Goal: Transaction & Acquisition: Purchase product/service

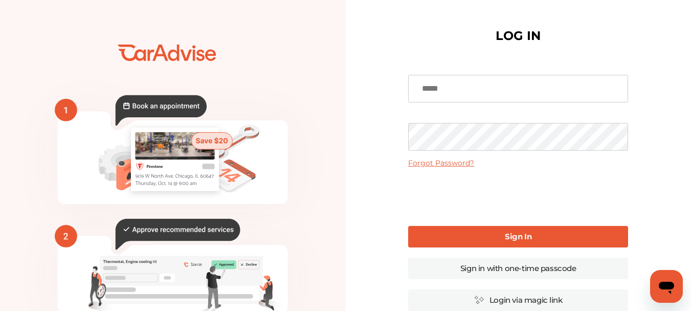
click at [461, 88] on input at bounding box center [518, 89] width 220 height 28
click at [439, 90] on input at bounding box center [518, 89] width 220 height 28
click at [511, 233] on b "Sign In" at bounding box center [518, 236] width 27 height 10
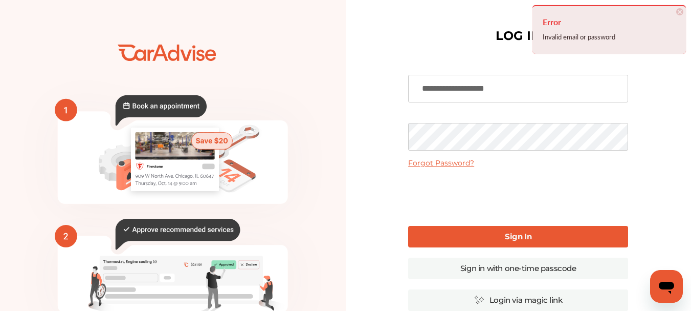
click at [376, 139] on div "**********" at bounding box center [519, 249] width 346 height 498
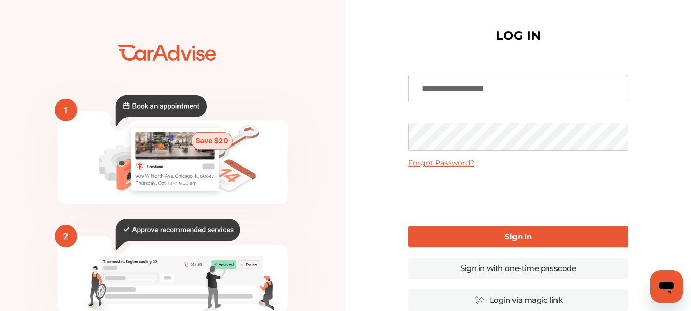
click at [515, 234] on b "Sign In" at bounding box center [518, 236] width 27 height 10
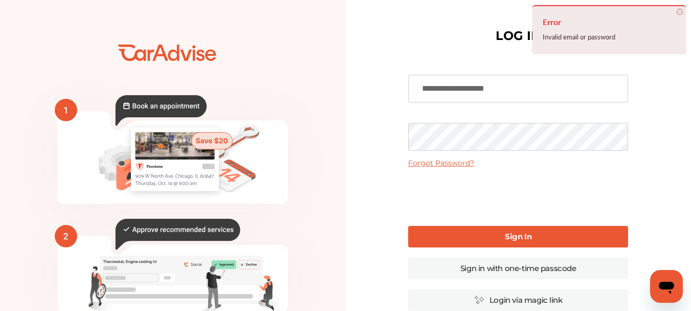
click at [506, 91] on input "**********" at bounding box center [518, 89] width 220 height 28
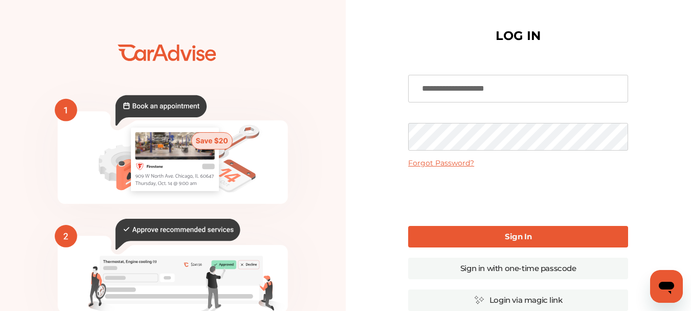
click at [476, 91] on input "**********" at bounding box center [518, 89] width 220 height 28
type input "**********"
click at [514, 236] on b "Sign In" at bounding box center [518, 236] width 27 height 10
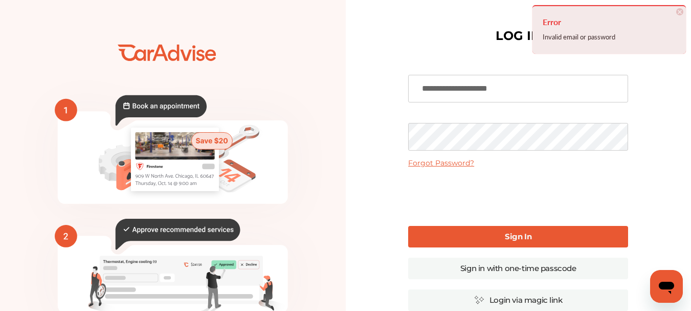
click at [388, 138] on div "**********" at bounding box center [519, 249] width 346 height 498
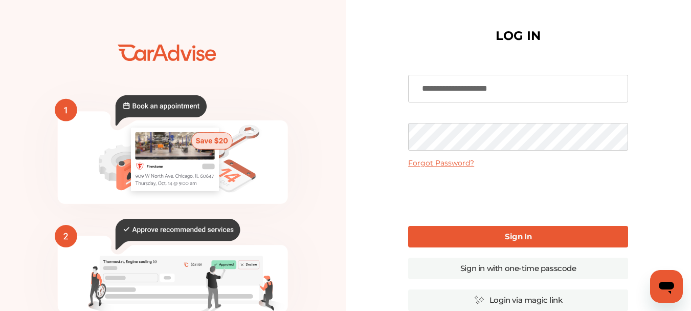
click at [496, 242] on link "Sign In" at bounding box center [518, 236] width 220 height 21
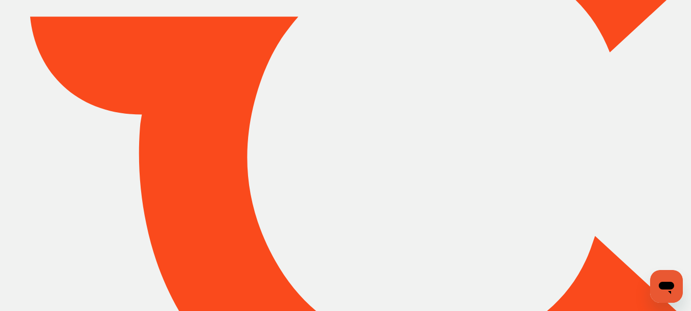
type input "*****"
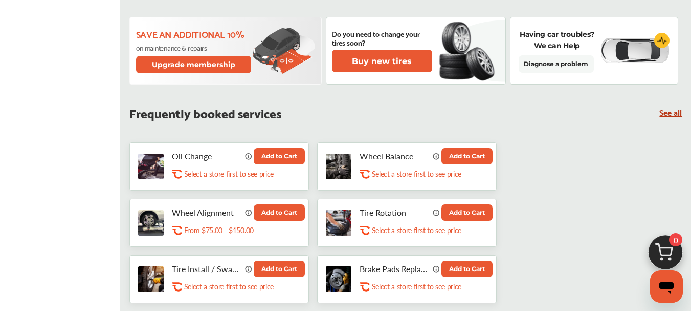
scroll to position [383, 0]
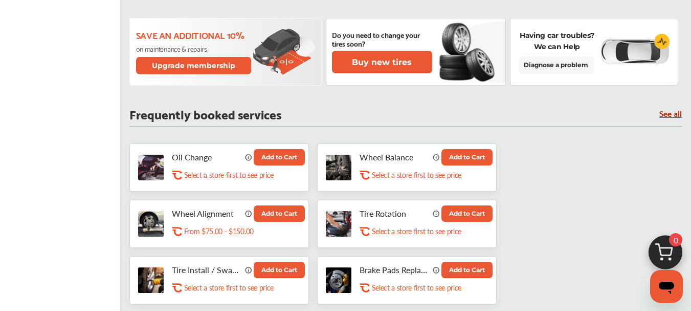
click at [670, 115] on link "See all" at bounding box center [671, 113] width 23 height 9
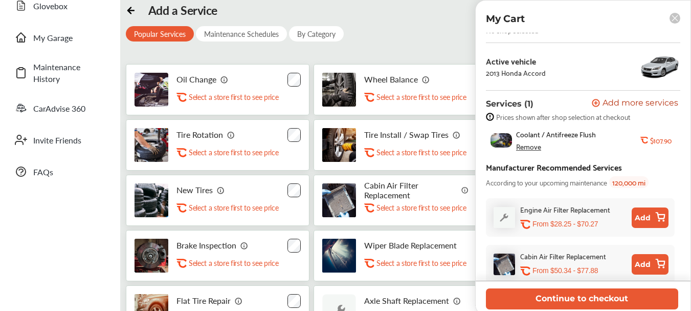
scroll to position [32, 0]
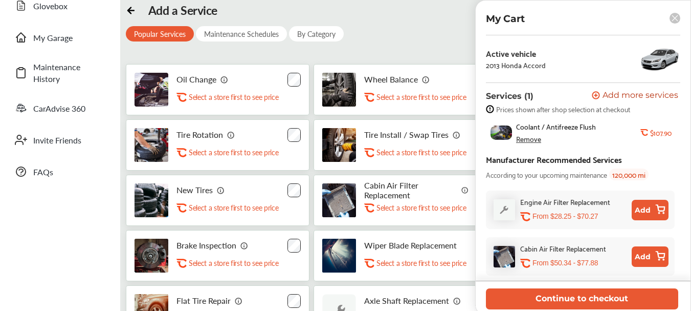
click at [649, 257] on button "Add" at bounding box center [650, 256] width 37 height 20
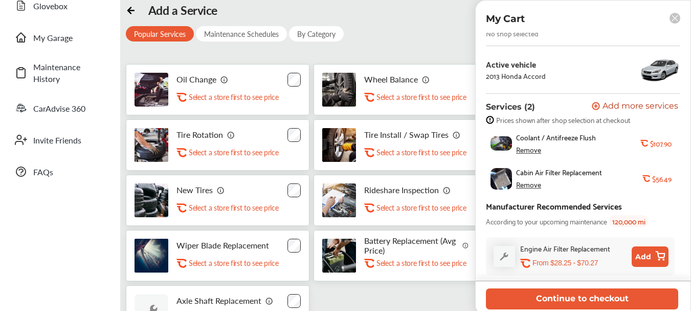
click at [630, 102] on span "Add more services" at bounding box center [641, 107] width 76 height 10
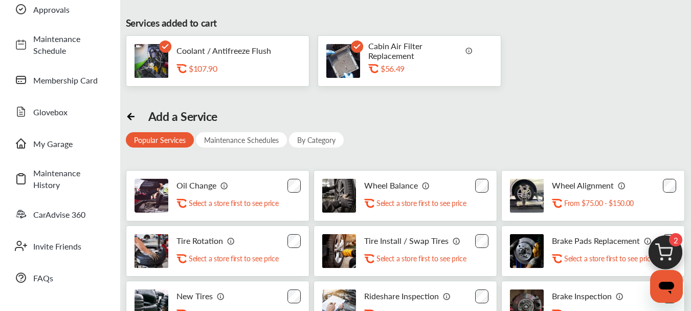
scroll to position [63, 0]
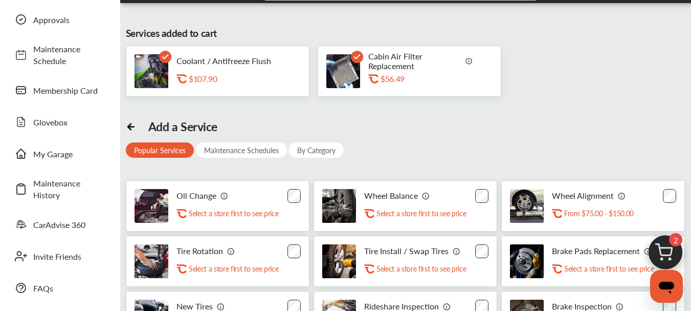
click at [318, 152] on div "By Category" at bounding box center [316, 149] width 55 height 15
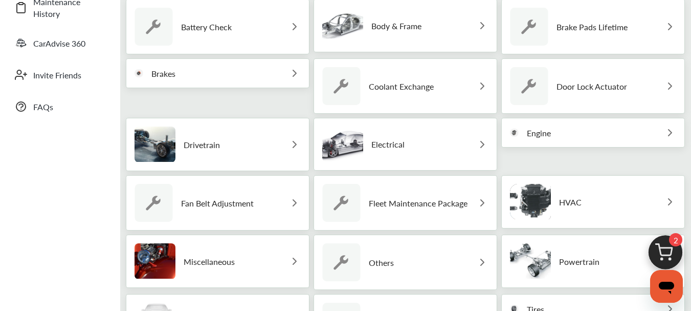
scroll to position [247, 0]
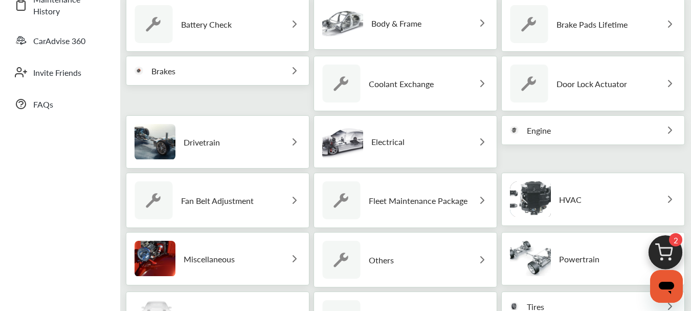
click at [655, 135] on div "Engine" at bounding box center [594, 130] width 184 height 30
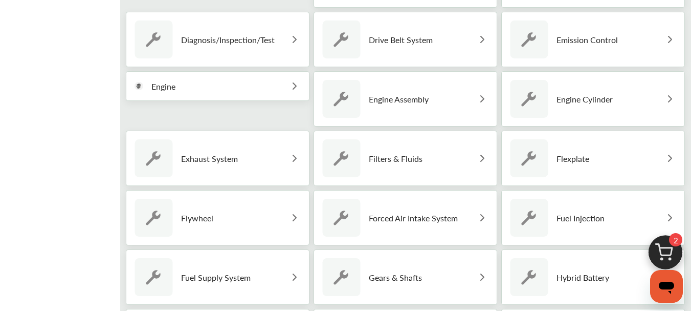
scroll to position [510, 0]
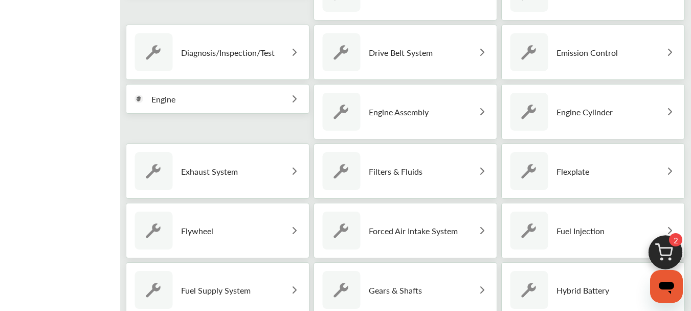
click at [471, 169] on div "Filters & Fluids" at bounding box center [406, 170] width 184 height 55
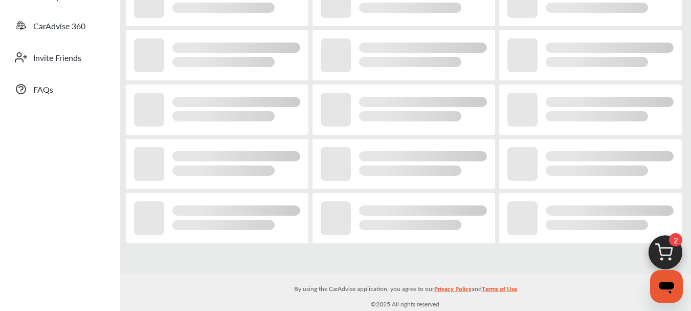
scroll to position [157, 0]
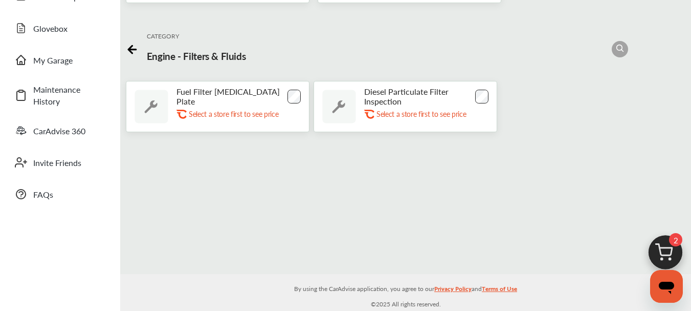
click at [128, 49] on icon at bounding box center [130, 50] width 4 height 8
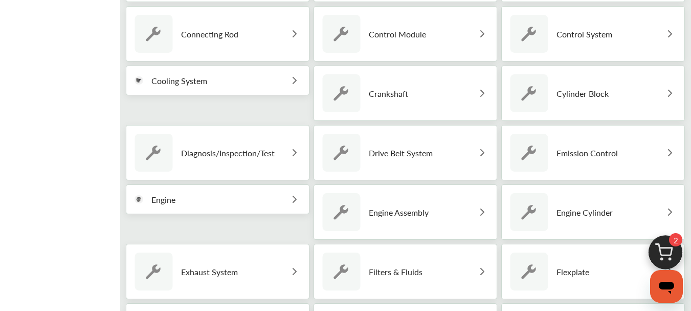
scroll to position [334, 0]
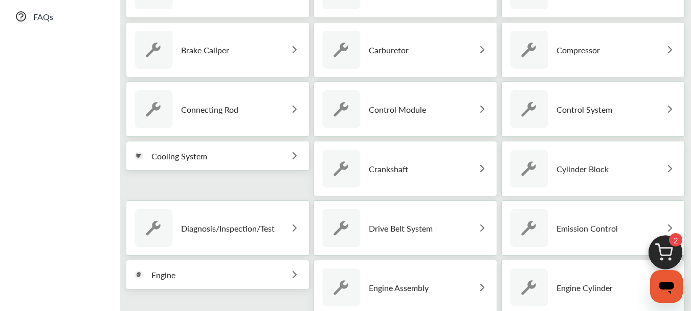
click at [622, 229] on div "Emission Control" at bounding box center [594, 227] width 184 height 55
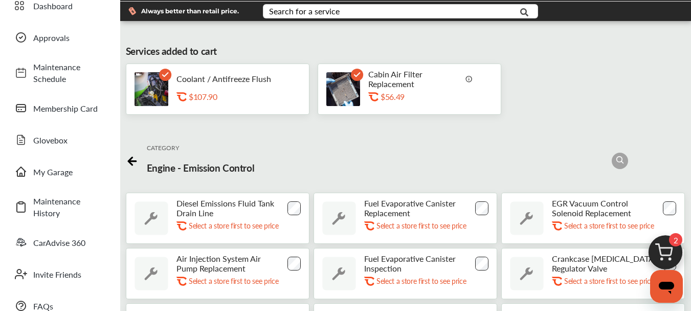
scroll to position [34, 0]
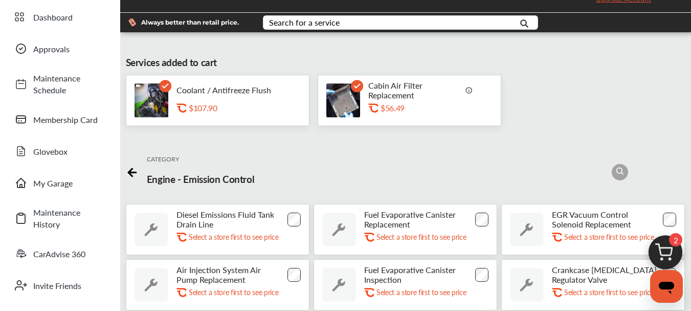
click at [130, 171] on icon at bounding box center [132, 170] width 13 height 13
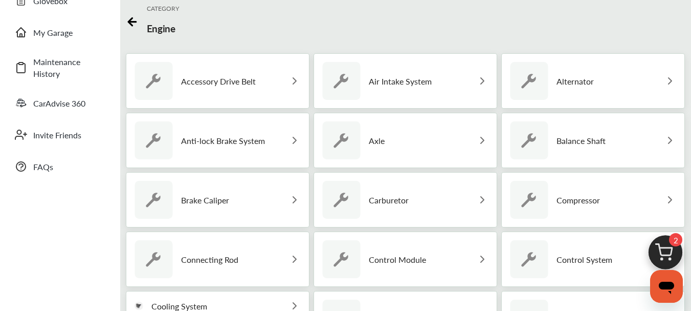
scroll to position [186, 0]
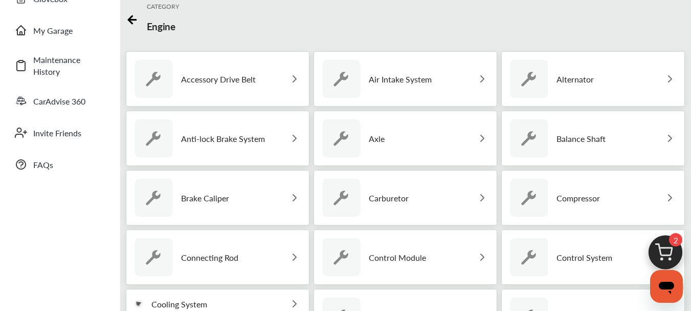
click at [430, 261] on div "Control Module" at bounding box center [406, 256] width 184 height 55
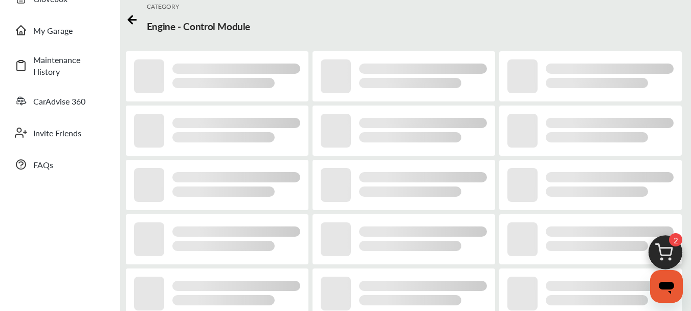
scroll to position [157, 0]
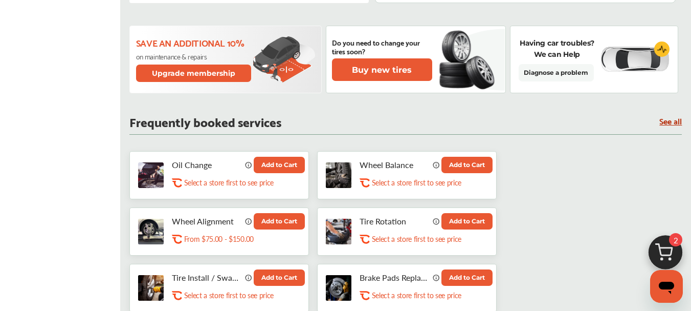
scroll to position [382, 0]
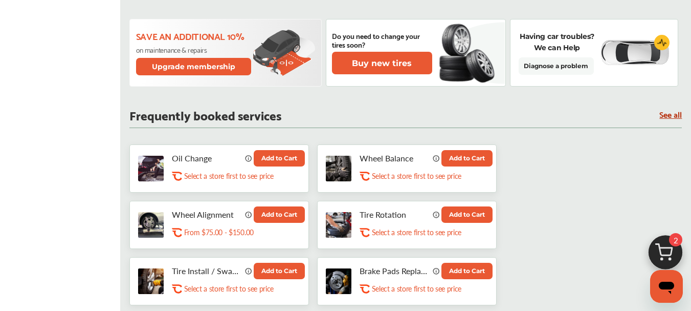
click at [671, 118] on link "See all" at bounding box center [671, 114] width 23 height 9
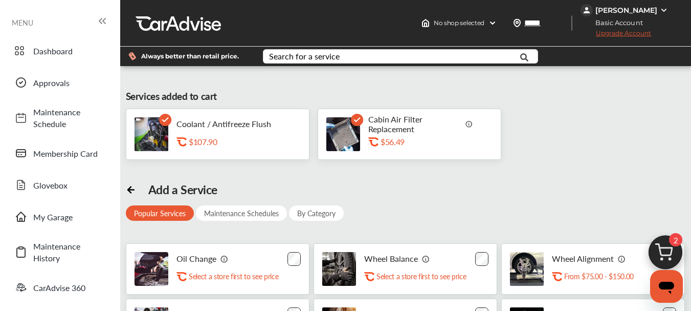
click at [314, 210] on div "By Category" at bounding box center [316, 212] width 55 height 15
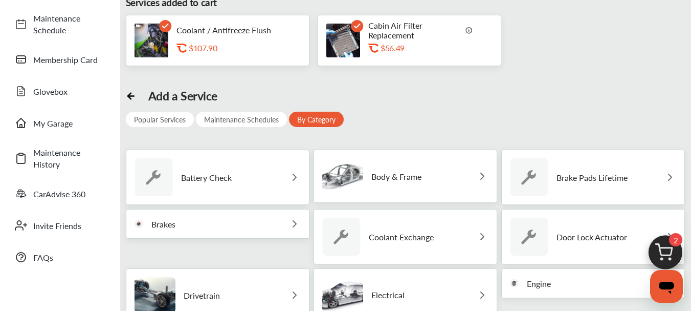
scroll to position [94, 0]
click at [436, 179] on div "Body & Frame" at bounding box center [406, 175] width 184 height 53
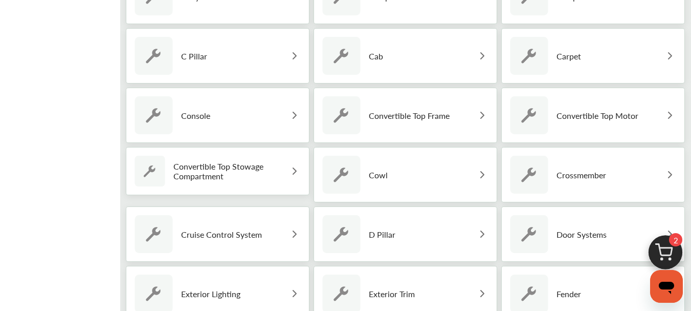
scroll to position [456, 0]
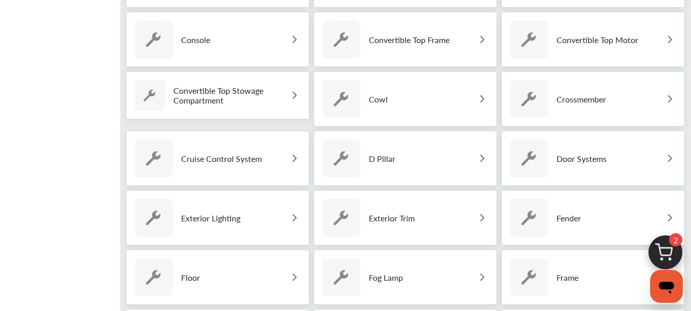
click at [637, 162] on div "Door Systems" at bounding box center [594, 158] width 184 height 55
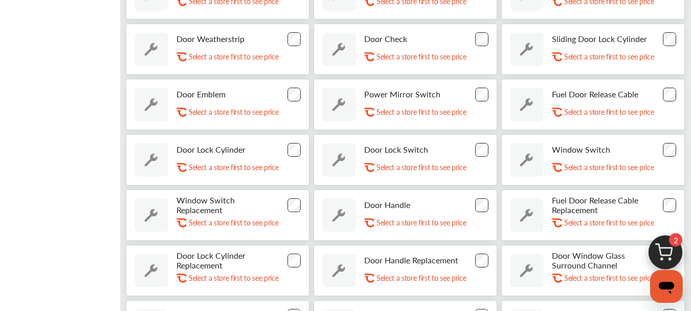
scroll to position [1877, 0]
